Goal: Task Accomplishment & Management: Use online tool/utility

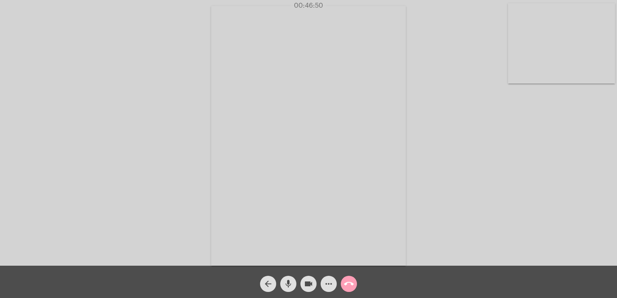
click at [345, 285] on mat-icon "call_end" at bounding box center [349, 284] width 10 height 10
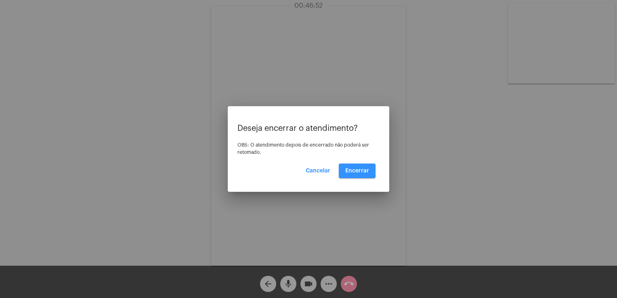
click at [352, 174] on button "Encerrar" at bounding box center [357, 171] width 37 height 15
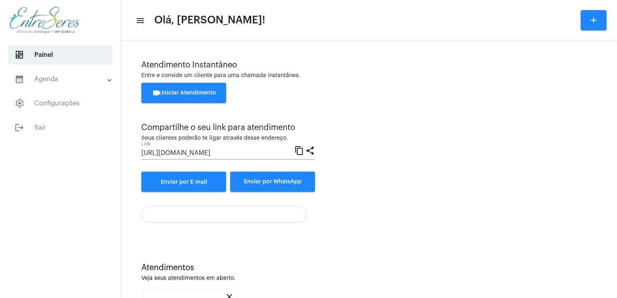
scroll to position [107, 0]
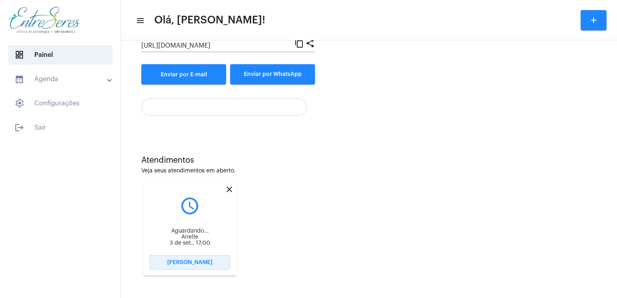
click at [191, 261] on span "[PERSON_NAME]" at bounding box center [189, 263] width 45 height 6
